Goal: Information Seeking & Learning: Learn about a topic

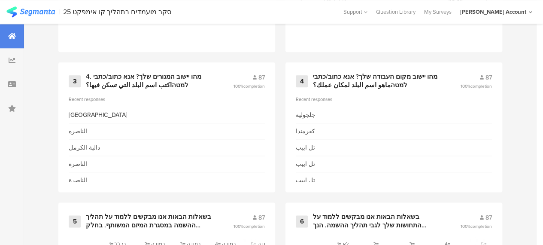
scroll to position [504, 0]
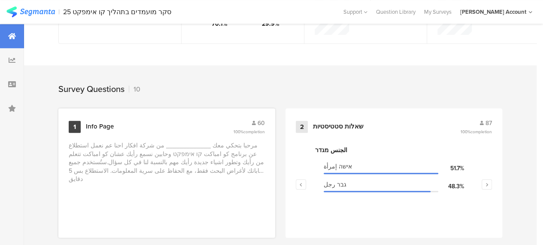
scroll to position [332, 0]
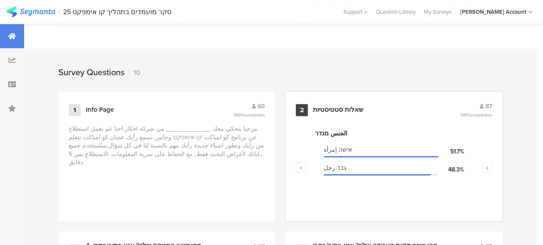
click at [331, 114] on div "שאלות סטטיסטיות" at bounding box center [338, 110] width 51 height 9
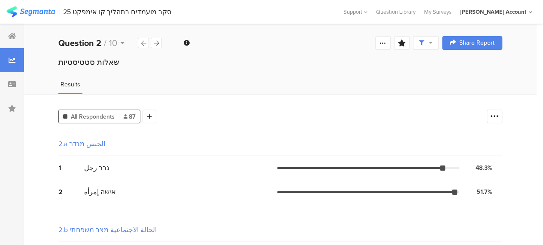
click at [359, 218] on div "2.b الحالة الاجتماعية מצב משפחתי" at bounding box center [280, 230] width 444 height 24
